Goal: Task Accomplishment & Management: Manage account settings

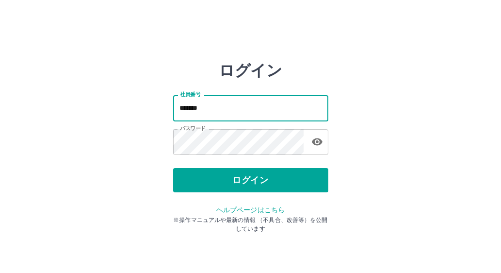
type input "*******"
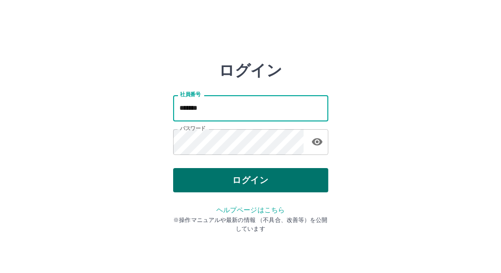
click at [273, 183] on button "ログイン" at bounding box center [250, 180] width 155 height 24
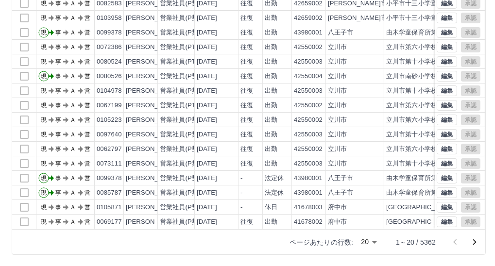
scroll to position [137, 0]
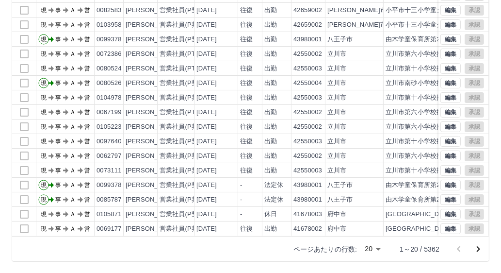
click at [368, 242] on body "SDH勤怠 鶴井　拓也 勤務実績承認 前月 2025年09月 次月 今月 月選択 承認モード 削除モード 一括承認 列一覧 0 フィルター 行間隔 エクスポー…" at bounding box center [250, 68] width 501 height 410
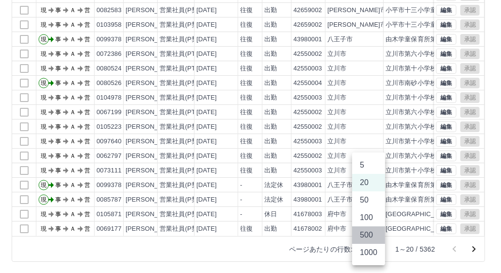
click at [365, 238] on li "500" at bounding box center [368, 234] width 33 height 17
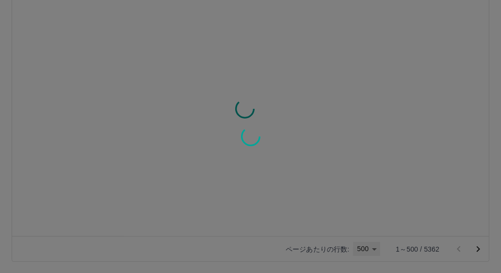
type input "***"
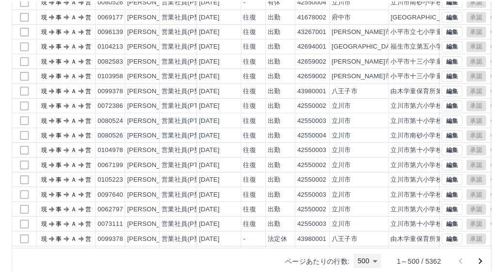
scroll to position [0, 0]
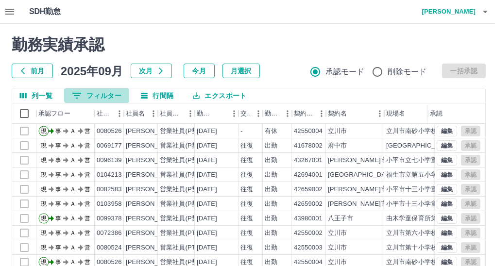
click at [110, 98] on button "0 フィルター" at bounding box center [96, 95] width 65 height 15
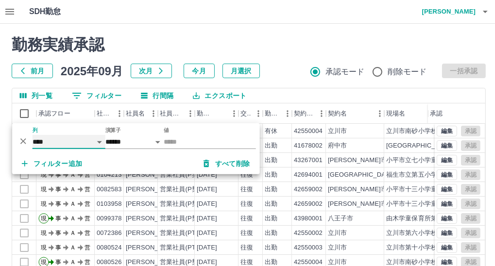
drag, startPoint x: 65, startPoint y: 139, endPoint x: 84, endPoint y: 157, distance: 26.5
click at [65, 139] on select "**** *** **** *** *** **** ***** *** *** ** ** ** **** **** **** ** ** *** ****…" at bounding box center [69, 142] width 73 height 14
click at [33, 135] on select "**** *** **** *** *** **** ***** *** *** ** ** ** **** **** **** ** ** *** ****…" at bounding box center [69, 142] width 73 height 14
select select "**********"
select select "*****"
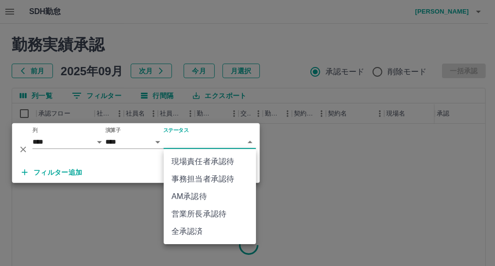
click at [183, 142] on body "SDH勤怠 鶴井　拓也 勤務実績承認 前月 2025年09月 次月 今月 月選択 承認モード 削除モード 一括承認 列一覧 0 フィルター 行間隔 エクスポー…" at bounding box center [247, 205] width 495 height 410
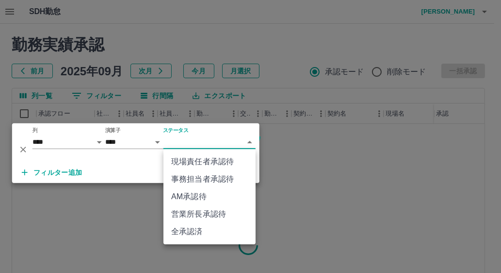
click at [227, 177] on li "事務担当者承認待" at bounding box center [210, 178] width 92 height 17
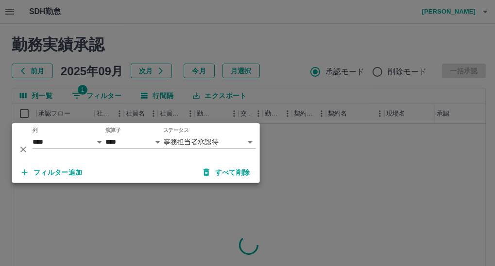
click at [427, 14] on div at bounding box center [247, 133] width 495 height 266
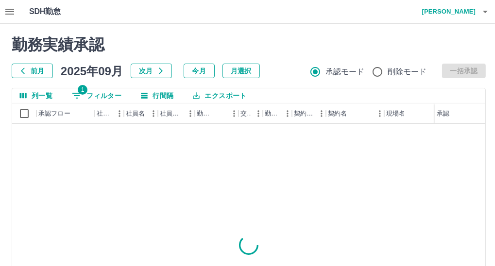
click at [482, 10] on icon "button" at bounding box center [485, 12] width 12 height 12
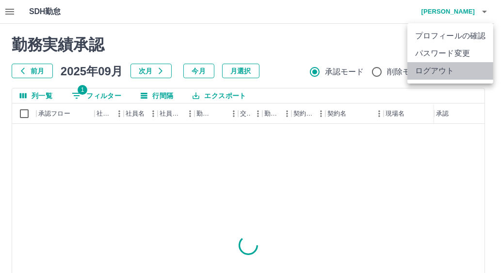
click at [456, 74] on li "ログアウト" at bounding box center [451, 70] width 86 height 17
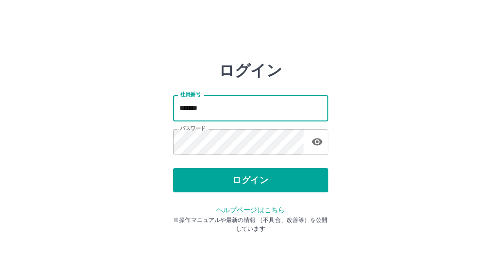
click at [218, 109] on input "*******" at bounding box center [250, 108] width 155 height 26
click at [270, 109] on input "*******" at bounding box center [250, 108] width 155 height 26
type input "*******"
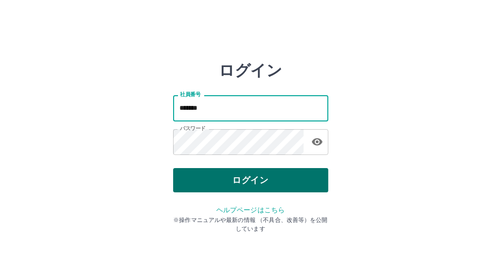
click at [303, 184] on button "ログイン" at bounding box center [250, 180] width 155 height 24
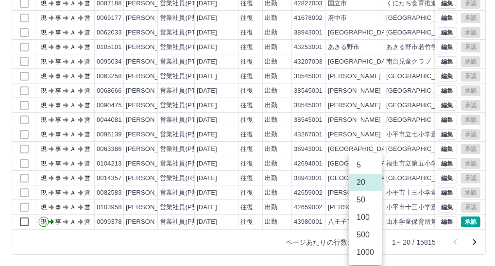
scroll to position [137, 0]
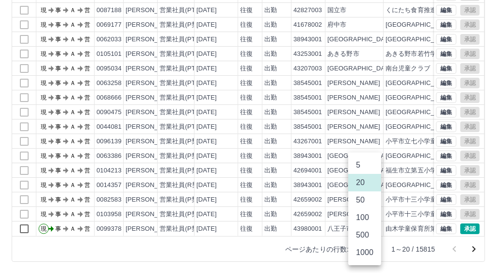
click at [373, 246] on body "SDH勤怠 [PERSON_NAME] 勤務実績承認 前月 [DATE] 次月 今月 月選択 承認モード 削除モード 一括承認 列一覧 0 フィルター 行間隔…" at bounding box center [250, 68] width 501 height 410
click at [373, 235] on li "500" at bounding box center [364, 234] width 33 height 17
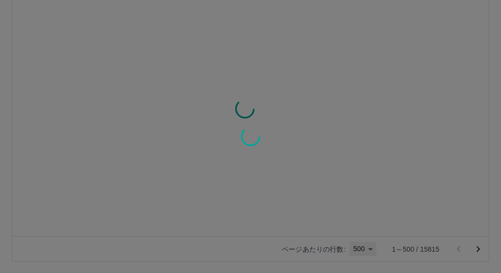
type input "***"
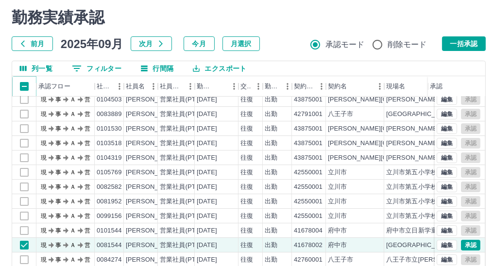
scroll to position [0, 0]
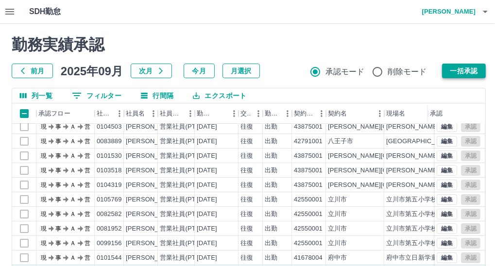
click at [468, 69] on button "一括承認" at bounding box center [464, 71] width 44 height 15
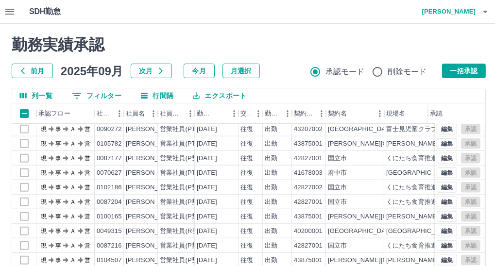
scroll to position [3970, 0]
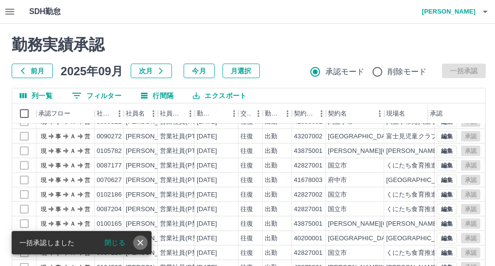
click at [141, 242] on icon "close" at bounding box center [140, 243] width 6 height 6
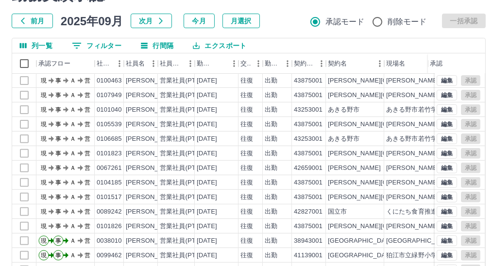
scroll to position [144, 0]
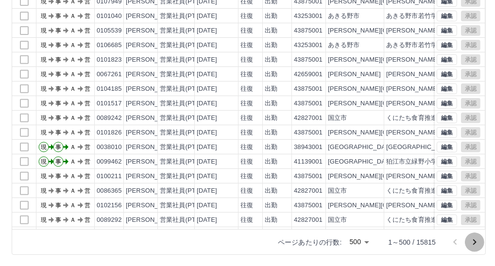
click at [477, 240] on icon "次のページへ" at bounding box center [474, 242] width 12 height 12
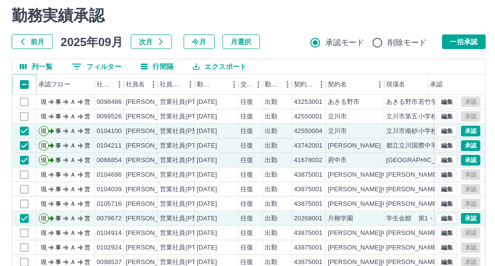
scroll to position [14, 0]
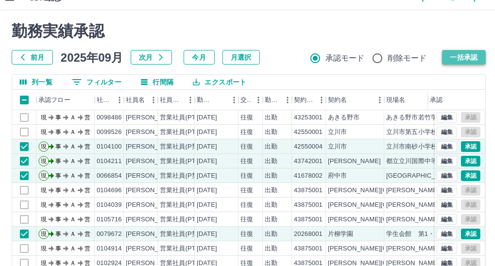
click at [468, 51] on button "一括承認" at bounding box center [464, 57] width 44 height 15
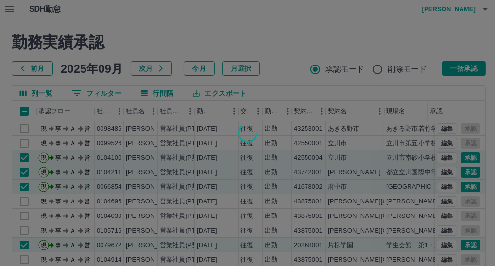
scroll to position [1, 0]
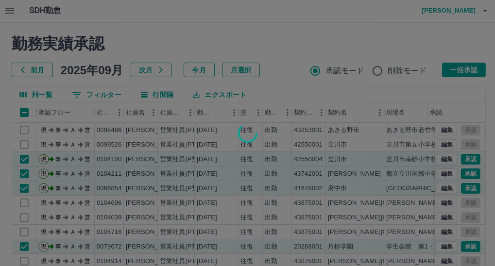
click at [423, 48] on div at bounding box center [247, 133] width 495 height 266
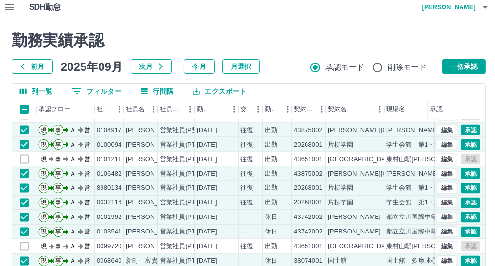
scroll to position [39, 0]
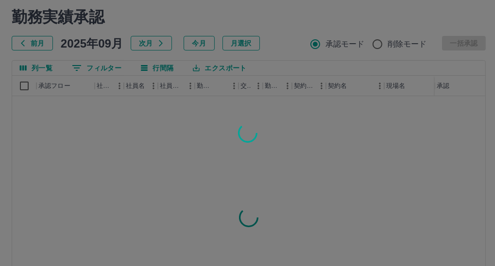
scroll to position [29, 0]
click at [350, 145] on div at bounding box center [247, 133] width 495 height 266
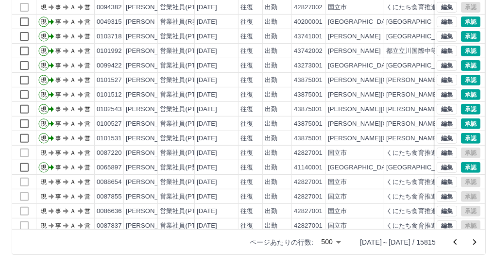
scroll to position [0, 0]
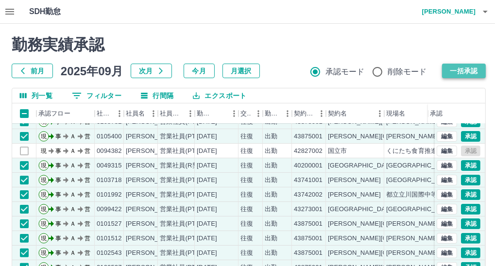
click at [471, 70] on button "一括承認" at bounding box center [464, 71] width 44 height 15
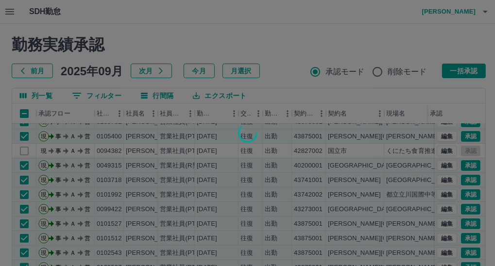
click at [286, 50] on div at bounding box center [247, 133] width 495 height 266
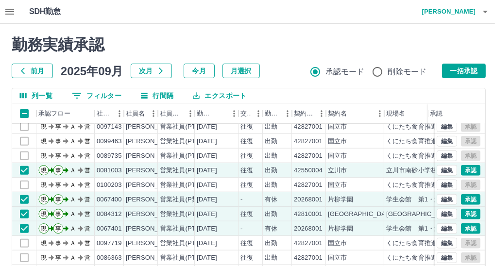
drag, startPoint x: 307, startPoint y: 101, endPoint x: 266, endPoint y: 89, distance: 42.4
click at [305, 100] on div "列一覧 0 フィルター 行間隔 エクスポート" at bounding box center [248, 95] width 473 height 15
click at [256, 52] on h2 "勤務実績承認" at bounding box center [249, 44] width 474 height 18
click at [477, 66] on button "一括承認" at bounding box center [464, 71] width 44 height 15
drag, startPoint x: 297, startPoint y: 0, endPoint x: 119, endPoint y: 243, distance: 301.1
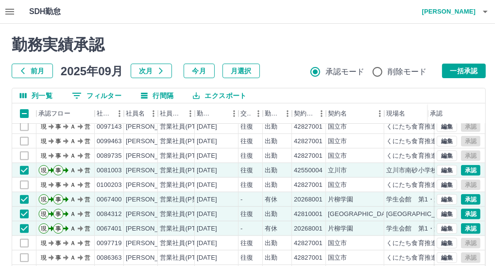
click at [119, 243] on div "承認権限がありません 勤務実績承認 前月 [DATE] 次月 今月 月選択 承認モード 削除モード 一括承認 列一覧 0 フィルター 行間隔 エクスポート 承…" at bounding box center [248, 217] width 497 height 386
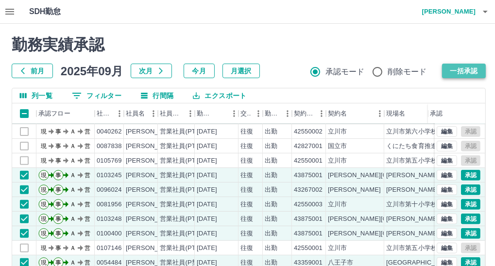
click at [467, 69] on button "一括承認" at bounding box center [464, 71] width 44 height 15
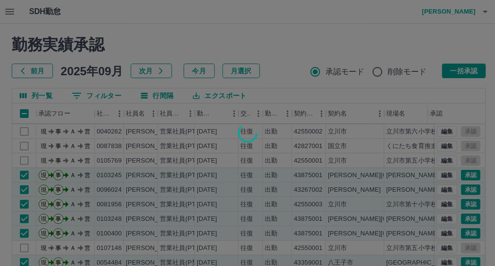
click at [248, 87] on div at bounding box center [247, 133] width 495 height 266
click at [294, 75] on div at bounding box center [247, 133] width 495 height 266
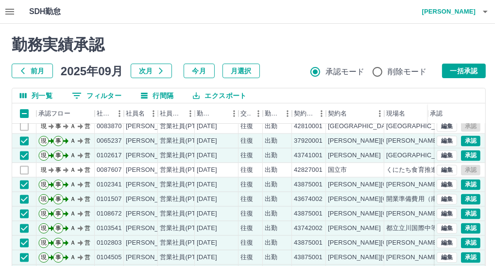
scroll to position [0, 2]
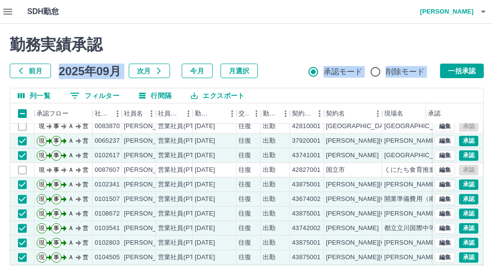
drag, startPoint x: 482, startPoint y: 94, endPoint x: 501, endPoint y: 48, distance: 49.8
click at [493, 48] on html "SDH勤怠 [PERSON_NAME] 承認権限がありません 勤務実績承認 前月 [DATE] 次月 今月 月選択 承認モード 削除モード 一括承認 列一覧 …" at bounding box center [245, 205] width 495 height 410
click at [429, 44] on h2 "勤務実績承認" at bounding box center [247, 44] width 474 height 18
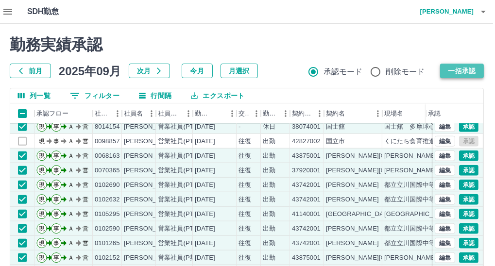
click at [468, 69] on button "一括承認" at bounding box center [462, 71] width 44 height 15
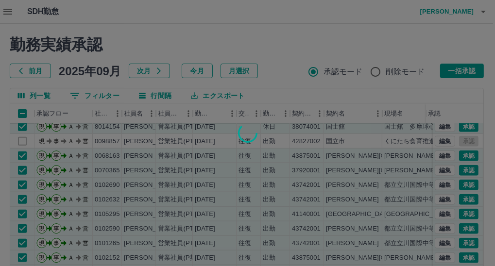
click at [430, 52] on div at bounding box center [247, 133] width 495 height 266
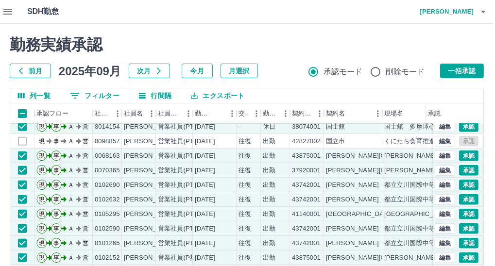
click at [479, 101] on div at bounding box center [247, 133] width 495 height 266
click at [478, 82] on div at bounding box center [247, 133] width 495 height 266
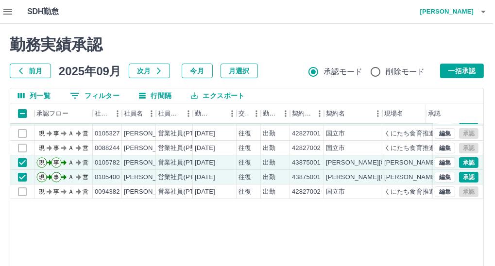
scroll to position [0, 0]
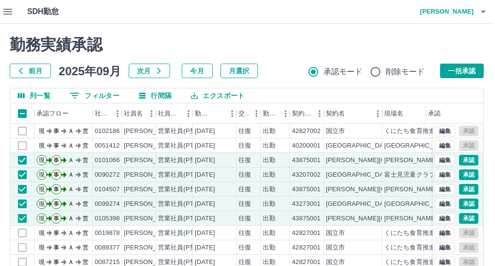
click at [403, 52] on h2 "勤務実績承認" at bounding box center [247, 44] width 474 height 18
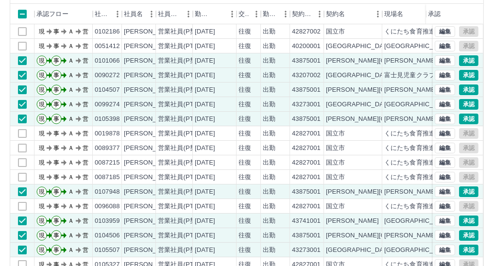
scroll to position [144, 2]
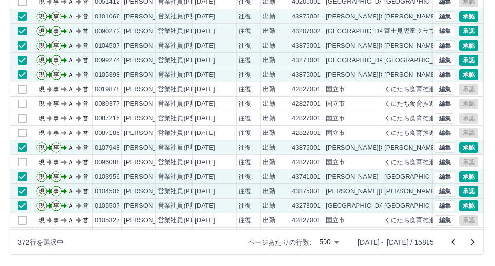
click at [473, 241] on icon "次のページへ" at bounding box center [472, 242] width 3 height 6
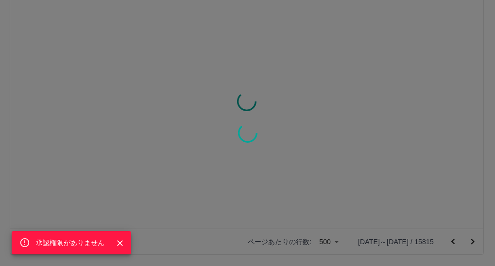
click at [161, 128] on div "承認権限がありません" at bounding box center [247, 133] width 495 height 266
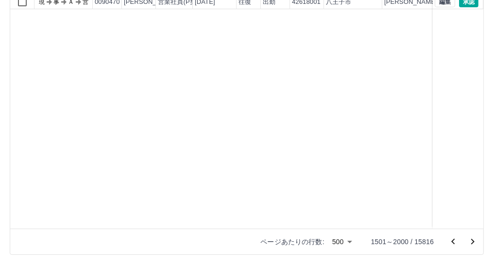
scroll to position [67, 2]
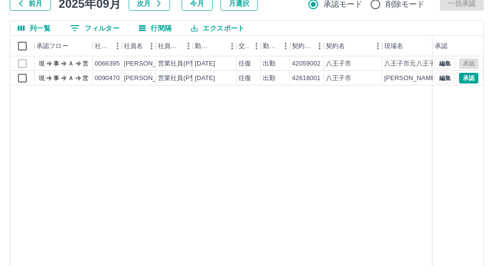
click at [229, 210] on div "承認権限がありません" at bounding box center [247, 133] width 495 height 266
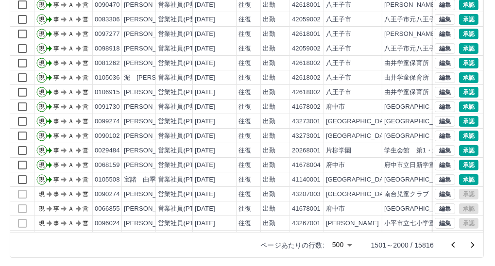
scroll to position [0, 2]
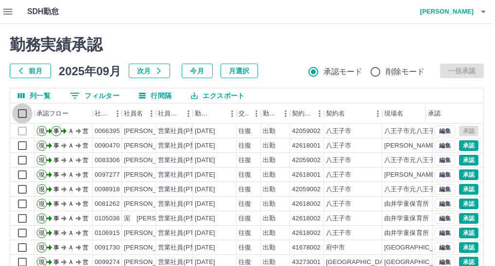
click at [493, 105] on html "SDH勤怠 [PERSON_NAME] 承認権限がありません 勤務実績承認 前月 [DATE] 次月 今月 月選択 承認モード 削除モード 一括承認 列一覧 …" at bounding box center [245, 205] width 495 height 410
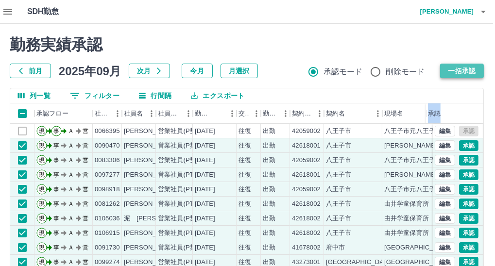
click at [454, 73] on button "一括承認" at bounding box center [462, 71] width 44 height 15
